Goal: Find specific page/section: Find specific page/section

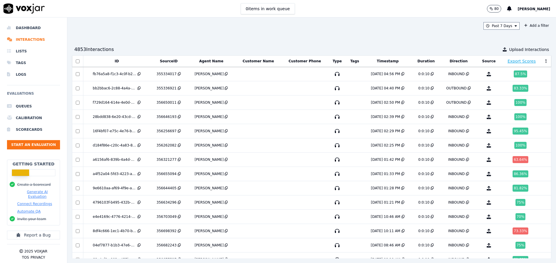
scroll to position [44, 0]
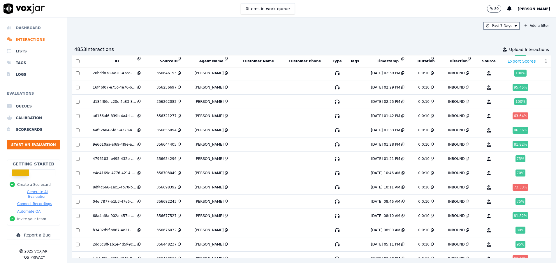
click at [29, 27] on li "Dashboard" at bounding box center [33, 28] width 53 height 12
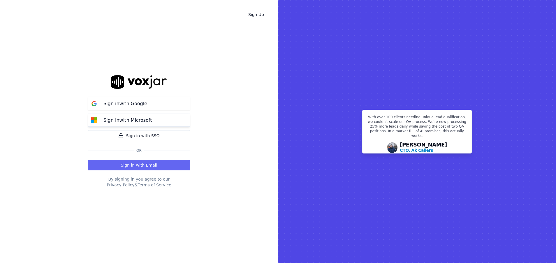
click at [131, 117] on p "Sign in with Microsoft" at bounding box center [127, 120] width 48 height 7
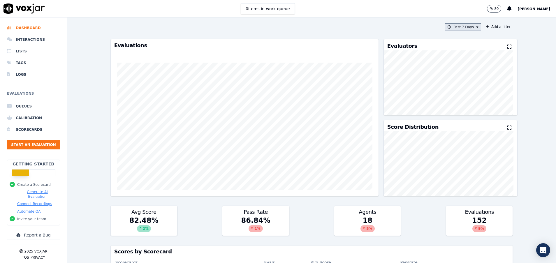
click at [447, 25] on button "Past 7 Days" at bounding box center [463, 27] width 36 height 8
click at [454, 43] on div "[DATE]" at bounding box center [460, 45] width 12 height 5
click at [467, 99] on button "Add" at bounding box center [472, 93] width 11 height 9
